Goal: Information Seeking & Learning: Learn about a topic

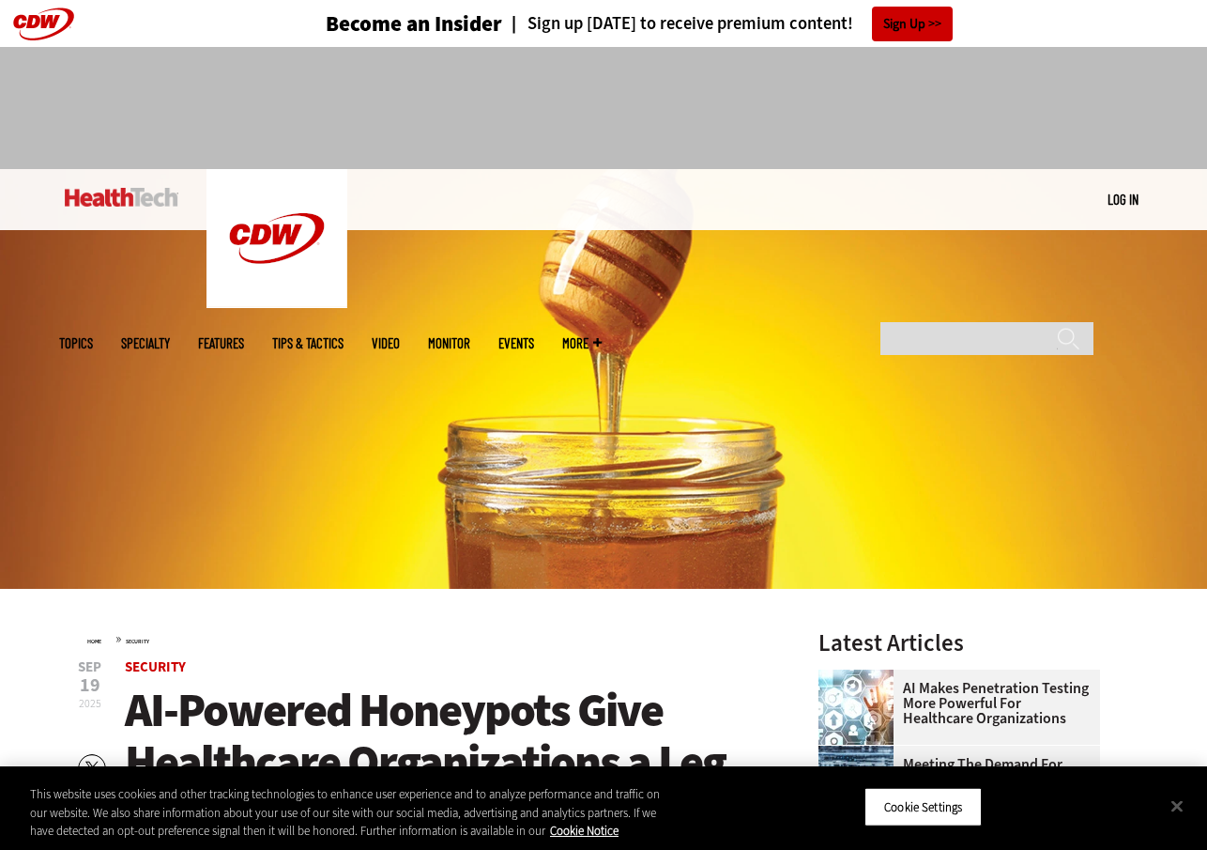
click at [340, 669] on span "Security" at bounding box center [447, 667] width 644 height 14
click at [1182, 805] on button "Close" at bounding box center [1177, 805] width 41 height 41
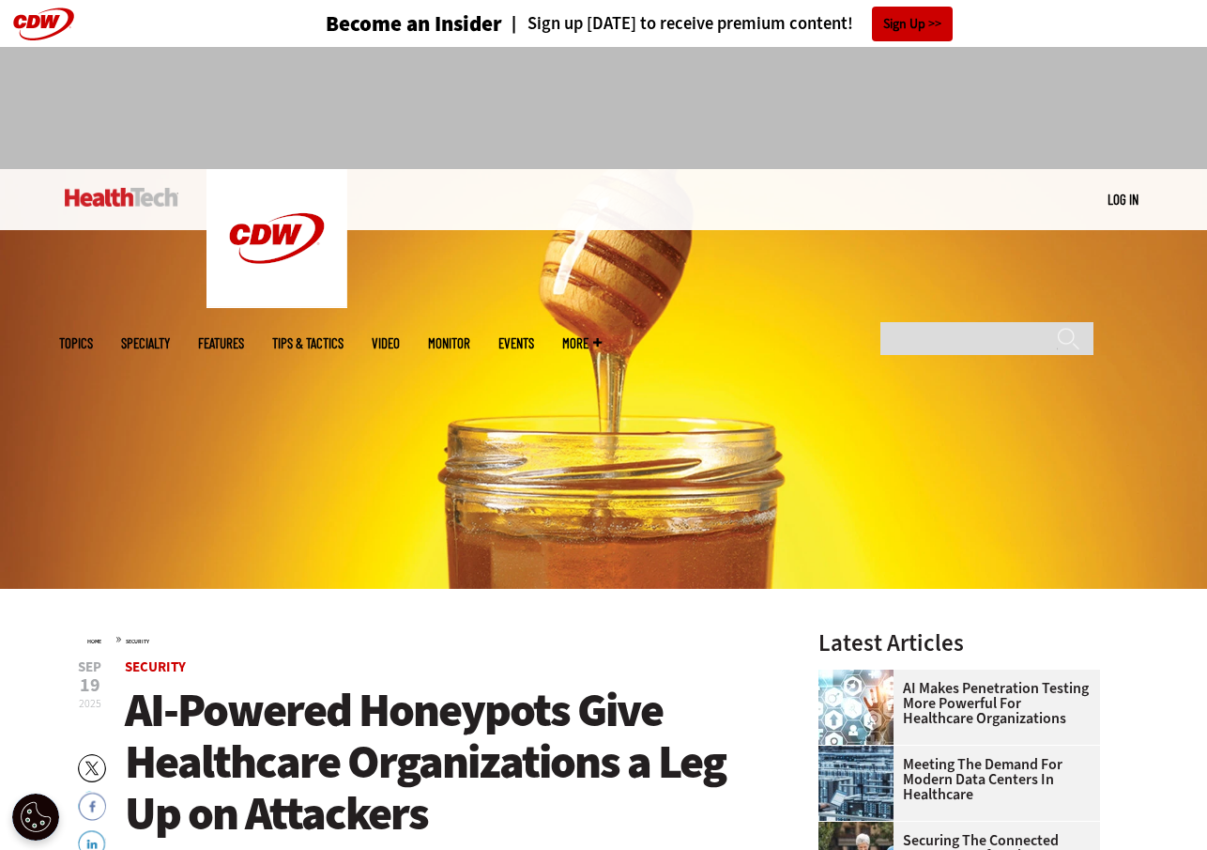
click at [427, 775] on span "AI-Powered Honeypots Give Healthcare Organizations a Leg Up on Attackers" at bounding box center [425, 761] width 601 height 165
click at [431, 749] on span "AI-Powered Honeypots Give Healthcare Organizations a Leg Up on Attackers" at bounding box center [425, 761] width 601 height 165
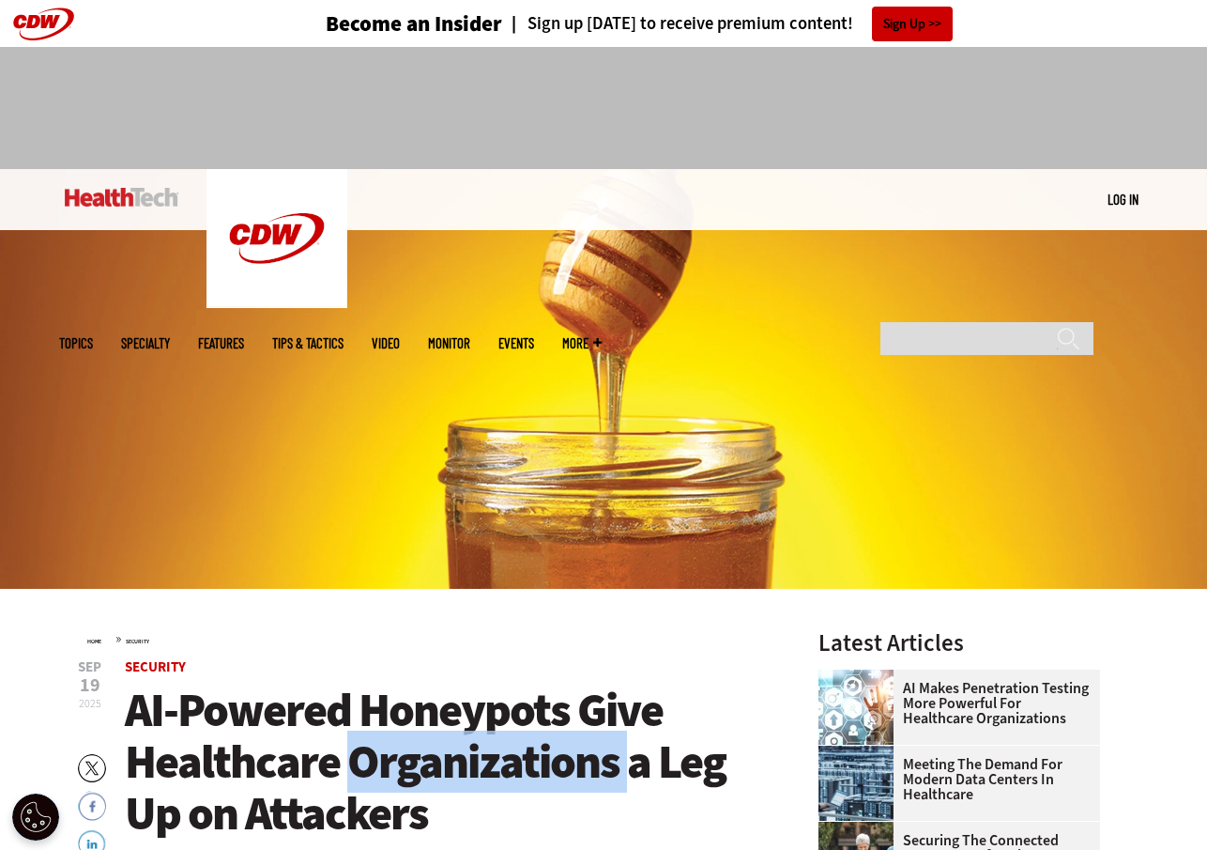
click at [431, 749] on span "AI-Powered Honeypots Give Healthcare Organizations a Leg Up on Attackers" at bounding box center [425, 761] width 601 height 165
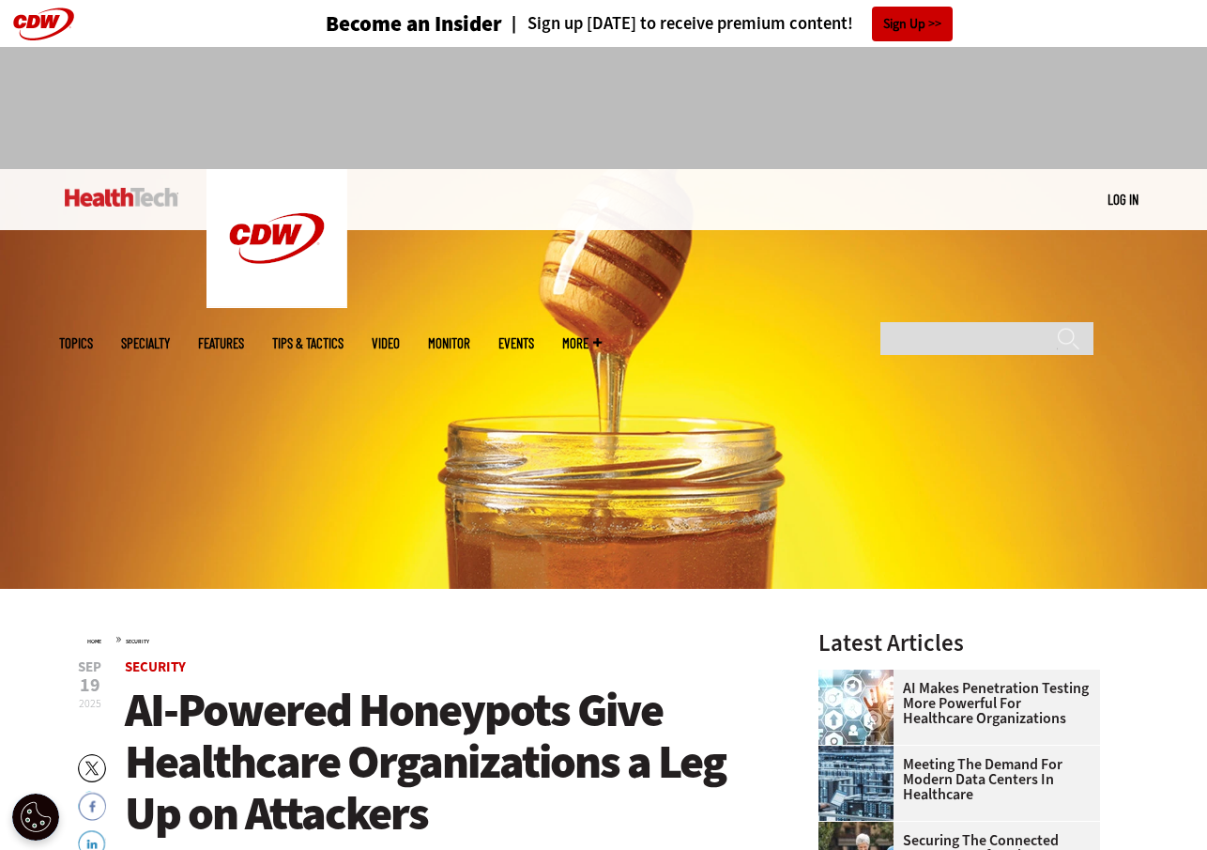
click at [330, 748] on span "AI-Powered Honeypots Give Healthcare Organizations a Leg Up on Attackers" at bounding box center [425, 761] width 601 height 165
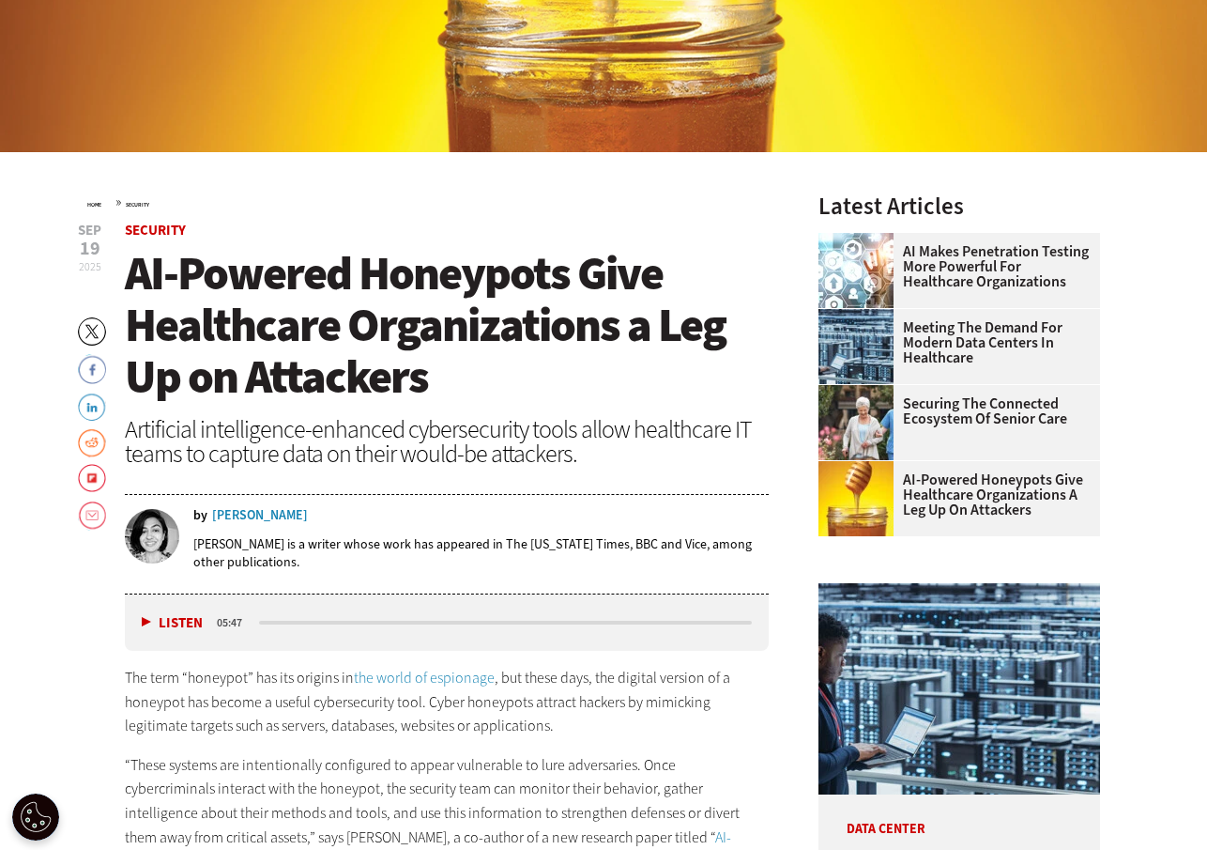
scroll to position [469, 0]
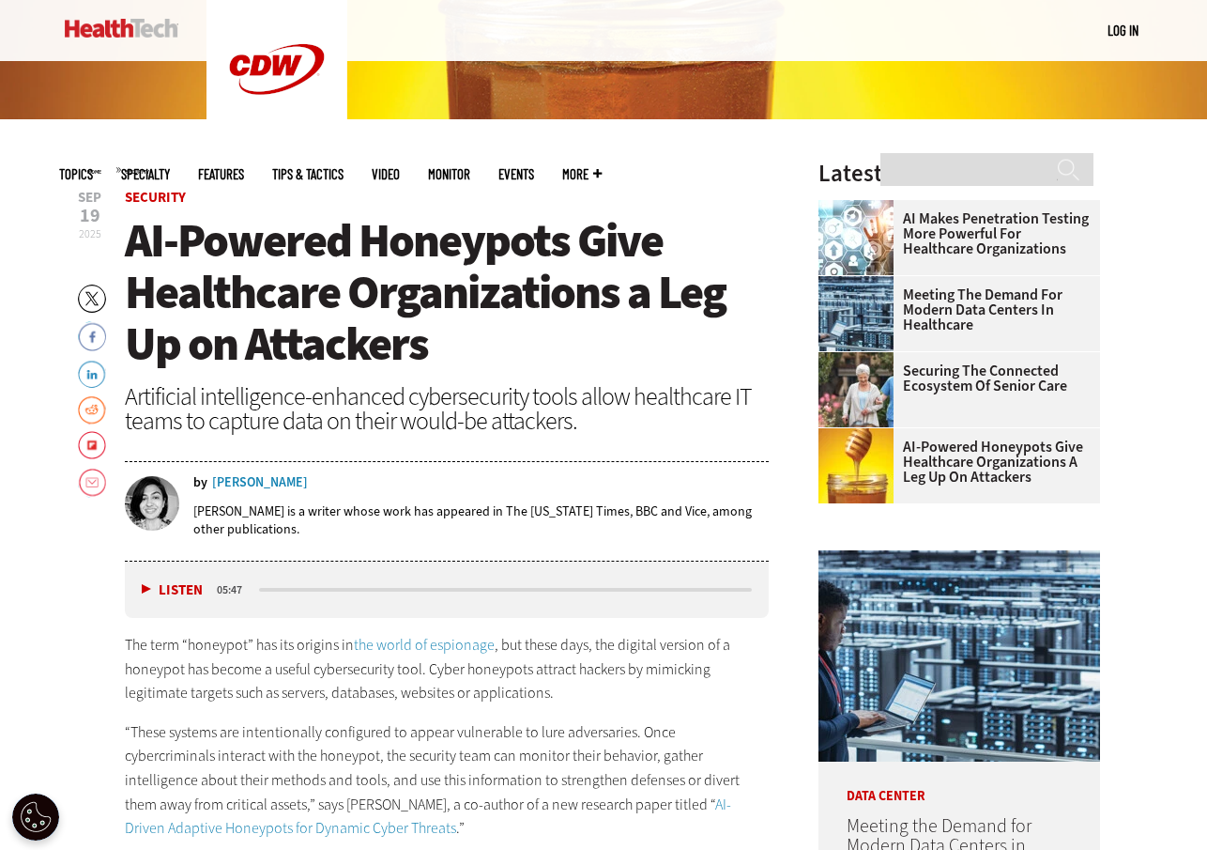
click at [356, 713] on div "The term “honeypot” has its origins in the world of espionage , but these days,…" at bounding box center [447, 831] width 644 height 396
drag, startPoint x: 356, startPoint y: 713, endPoint x: 305, endPoint y: 731, distance: 54.1
click at [305, 731] on p "“These systems are intentionally configured to appear vulnerable to lure advers…" at bounding box center [447, 780] width 644 height 120
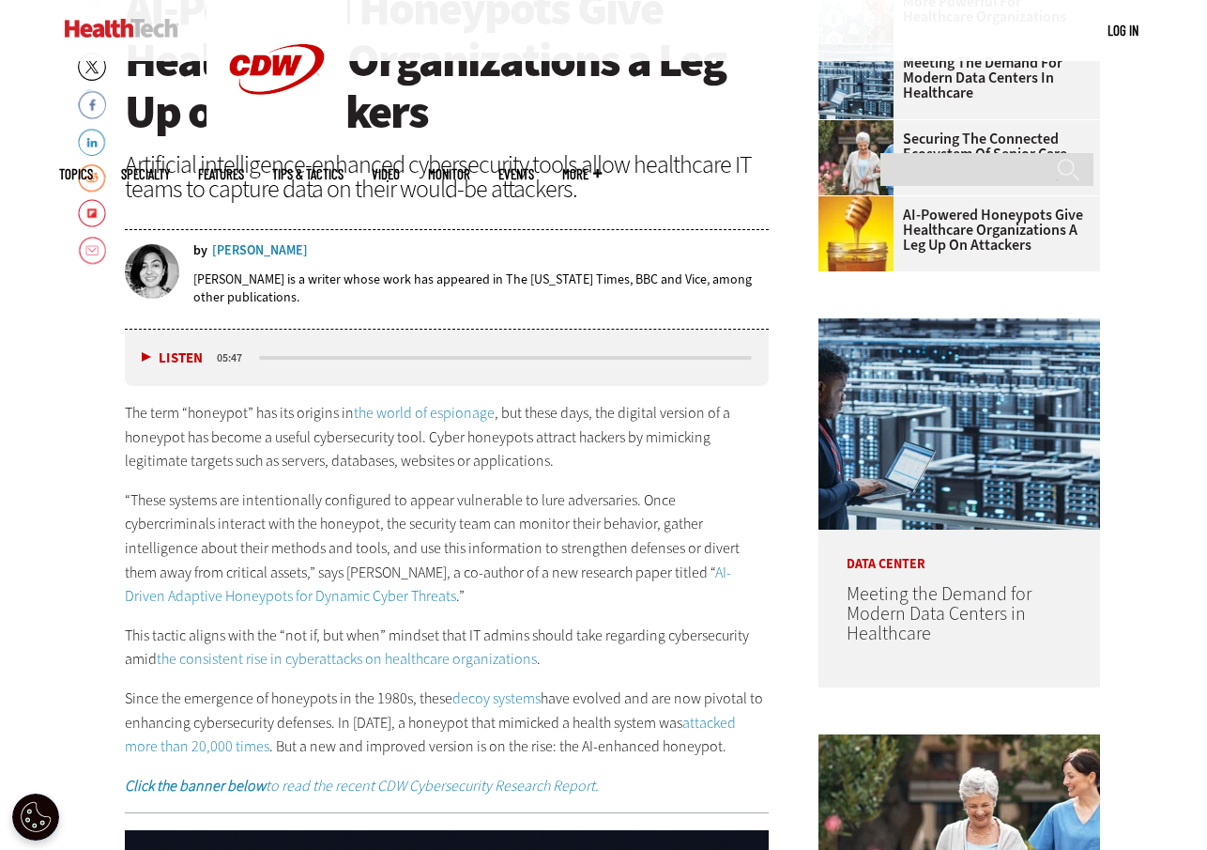
scroll to position [1033, 0]
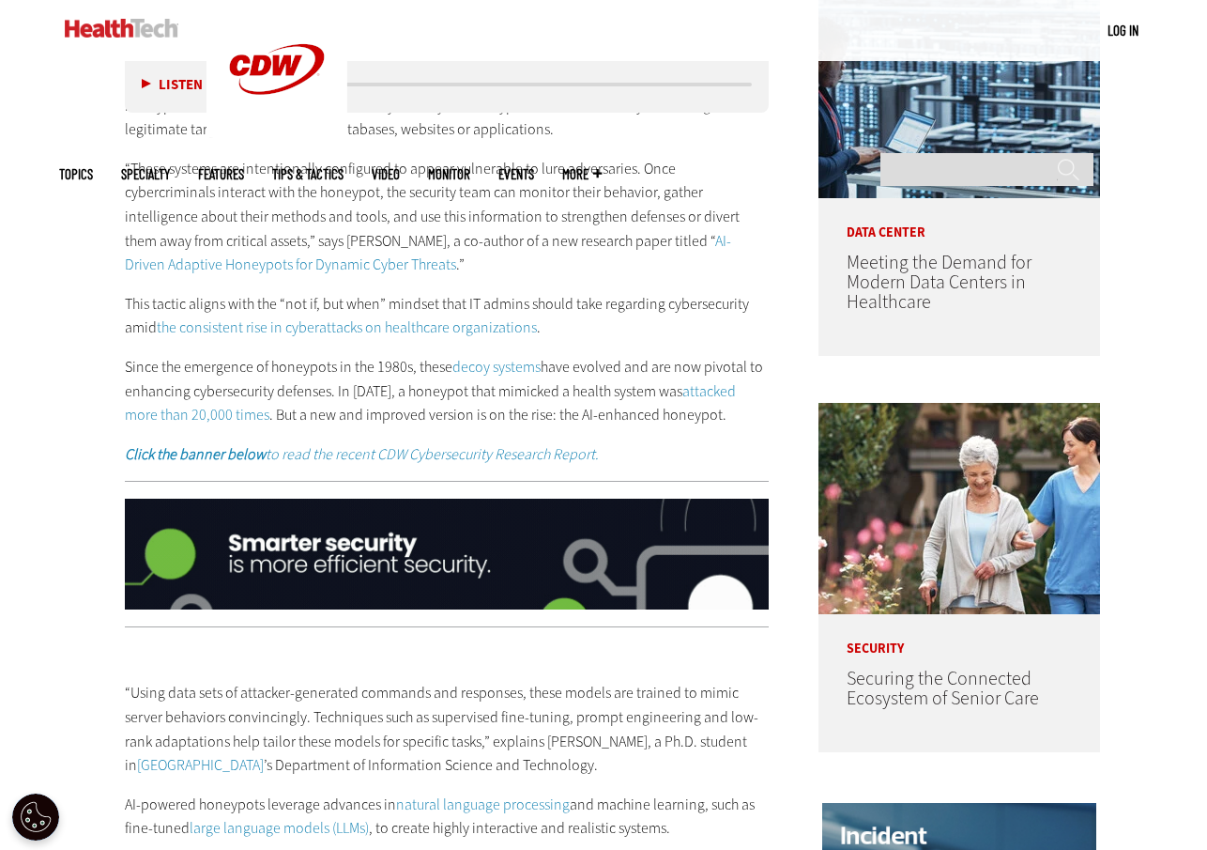
click at [460, 719] on p "“Using data sets of attacker-generated commands and responses, these models are…" at bounding box center [447, 729] width 644 height 96
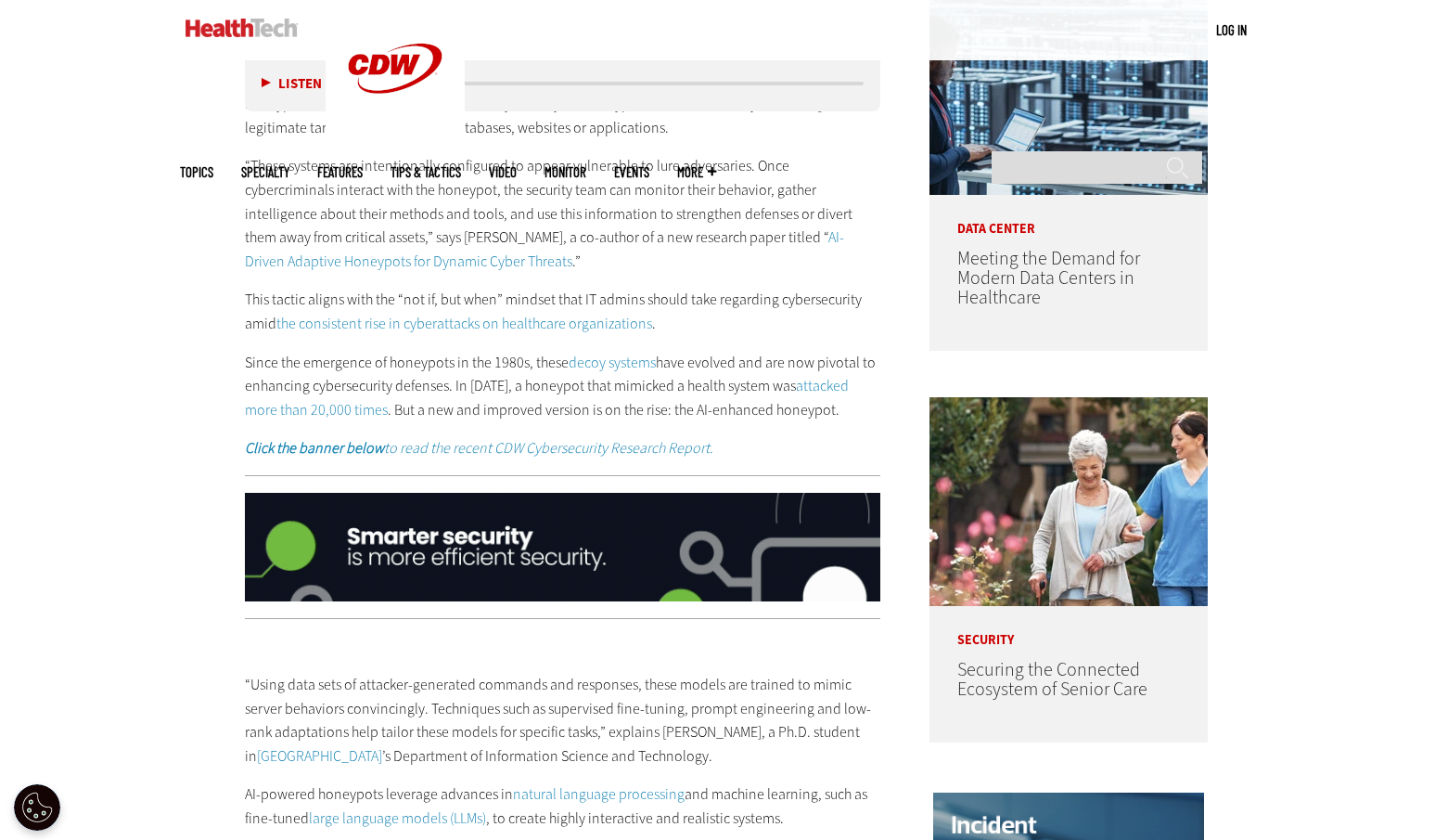
scroll to position [0, 0]
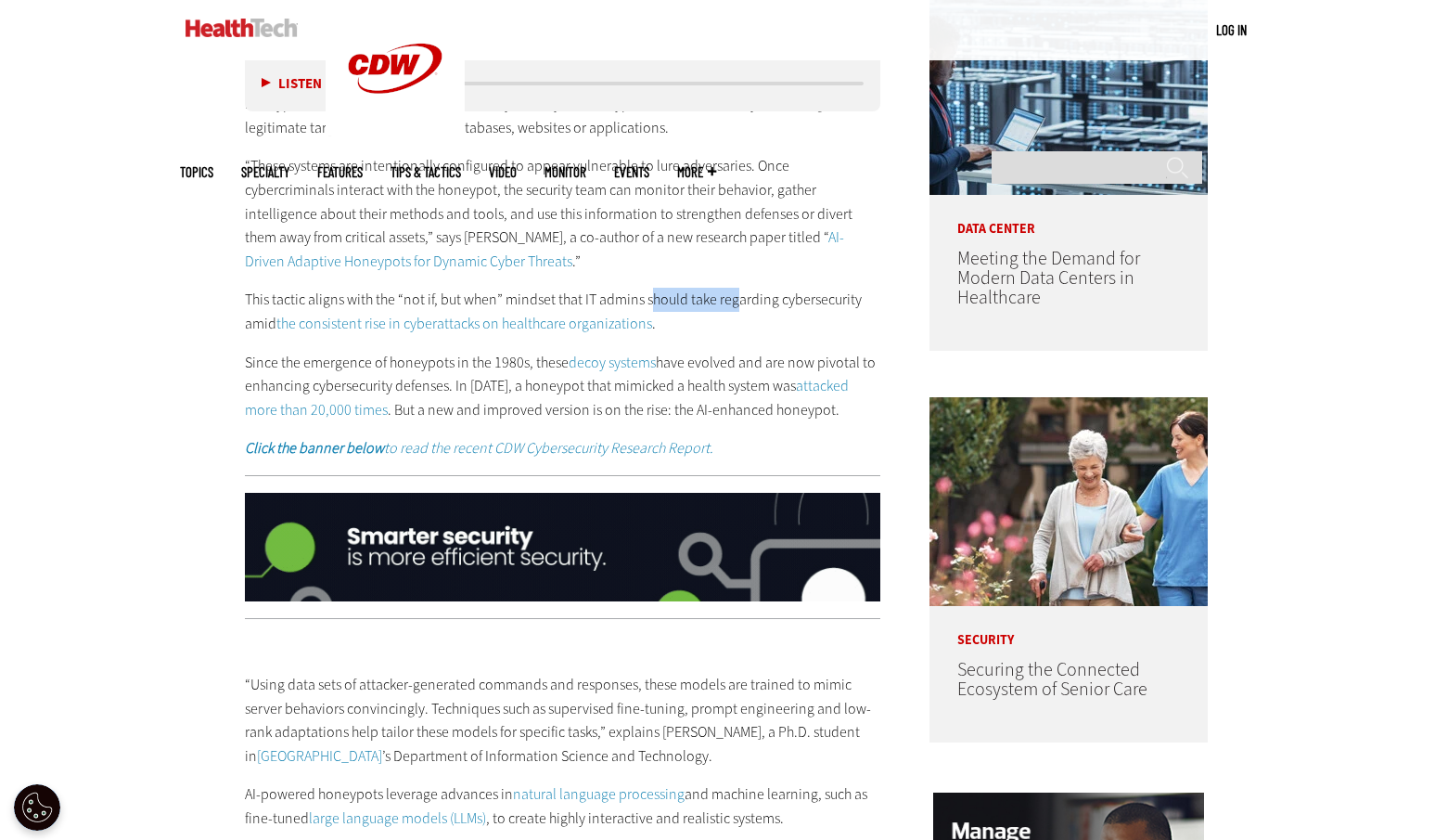
drag, startPoint x: 649, startPoint y: 276, endPoint x: 740, endPoint y: 273, distance: 91.0
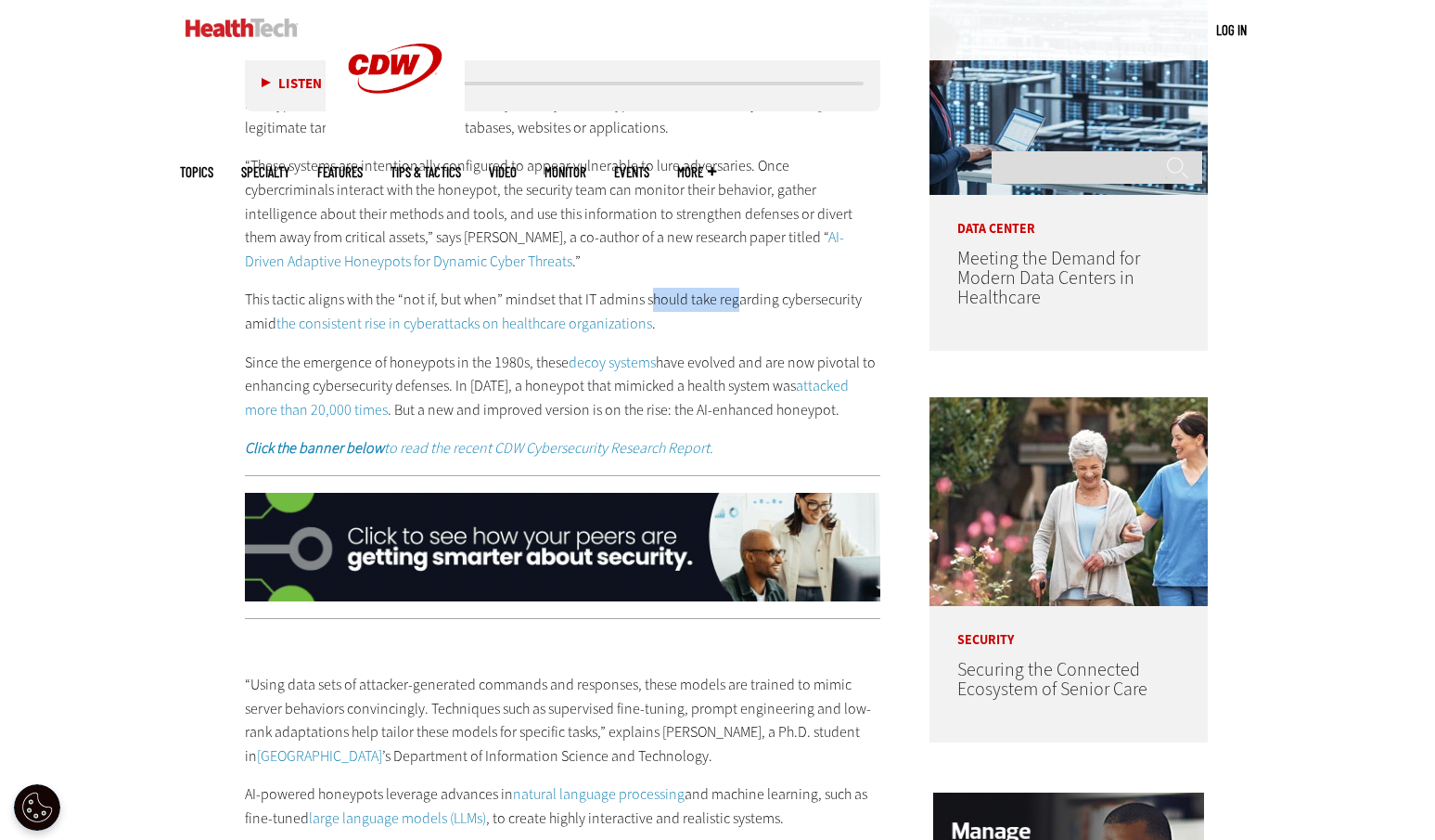
click at [740, 273] on div "The term “honeypot” has its origins in the world of espionage , but these days,…" at bounding box center [563, 264] width 636 height 391
drag, startPoint x: 729, startPoint y: 303, endPoint x: 663, endPoint y: 357, distance: 85.3
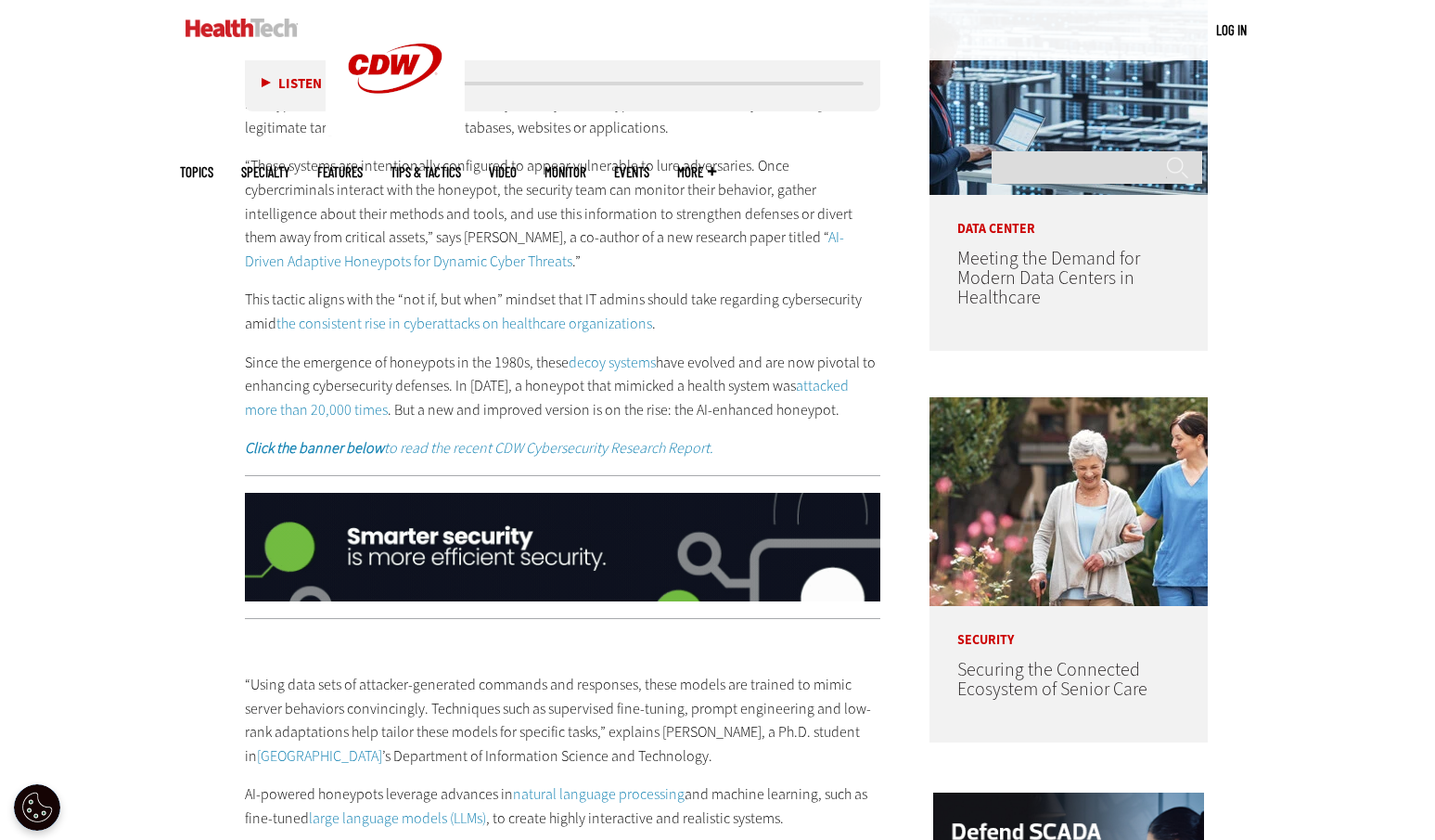
click at [663, 357] on p "Since the emergence of honeypots in the 1980s, these decoy systems have evolved…" at bounding box center [563, 386] width 636 height 71
